Goal: Task Accomplishment & Management: Manage account settings

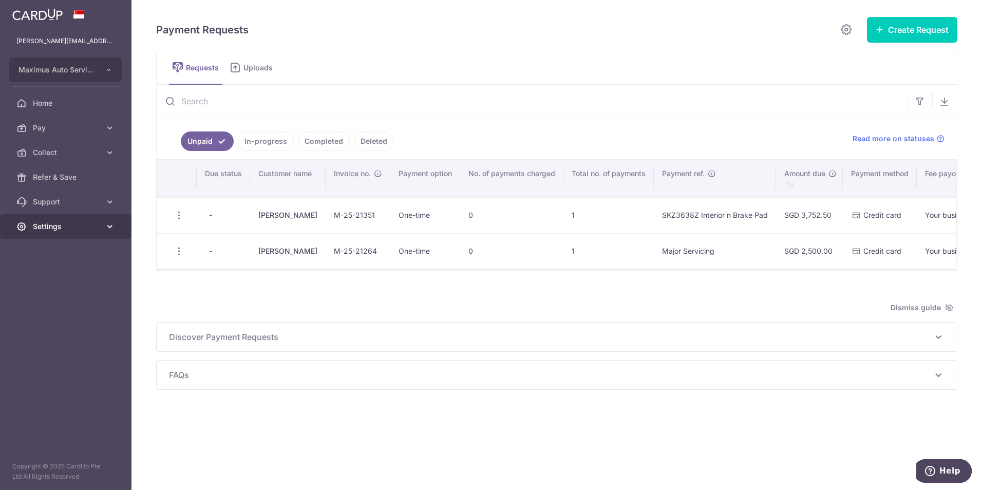
click at [36, 231] on span "Settings" at bounding box center [67, 226] width 68 height 10
click at [75, 274] on span "Logout" at bounding box center [67, 276] width 68 height 10
